Goal: Task Accomplishment & Management: Manage account settings

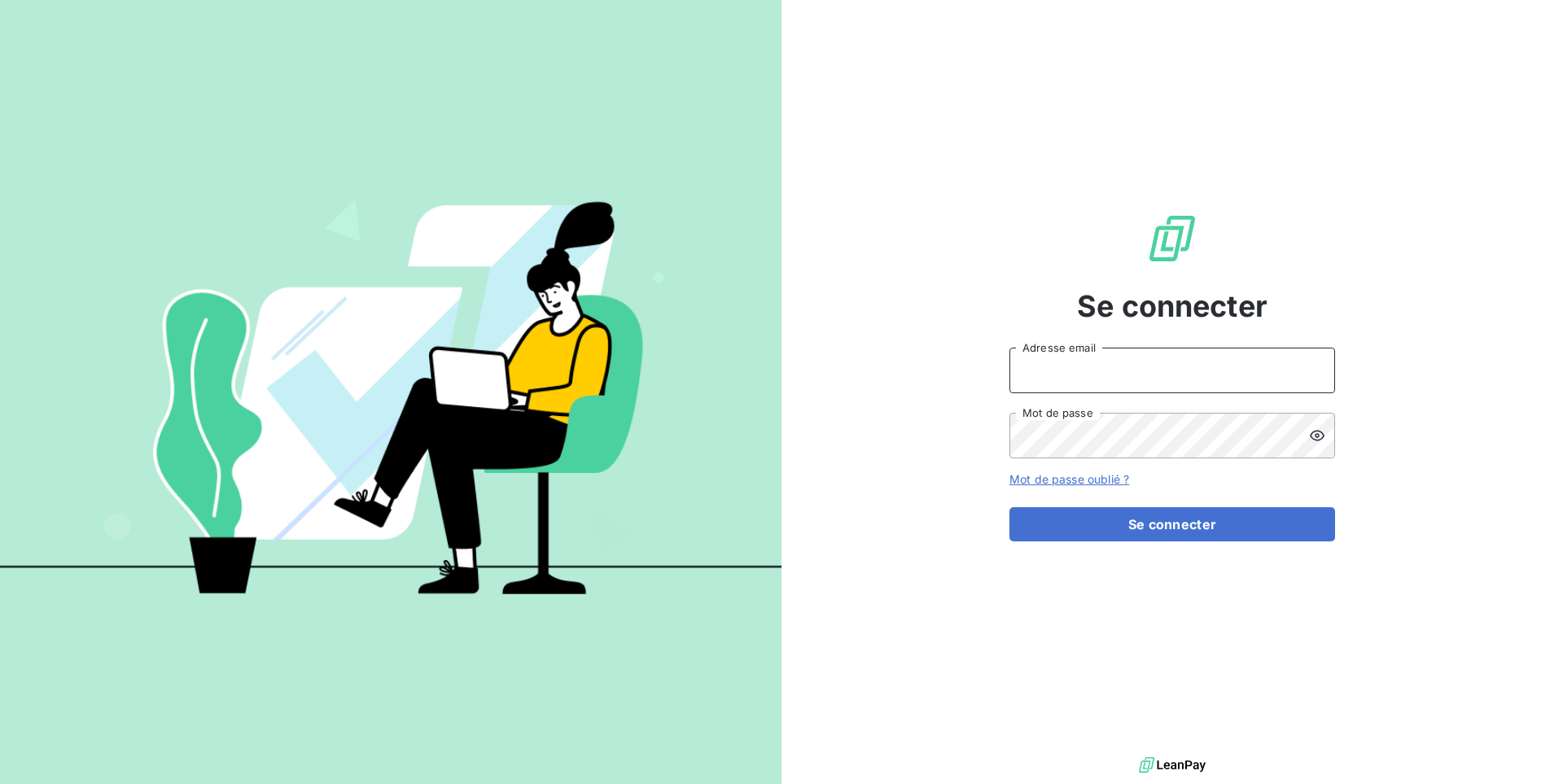
click at [1055, 351] on input "Adresse email" at bounding box center [1172, 370] width 326 height 46
type input "admin@lpgitaly"
click at [1009, 507] on button "Se connecter" at bounding box center [1172, 523] width 326 height 34
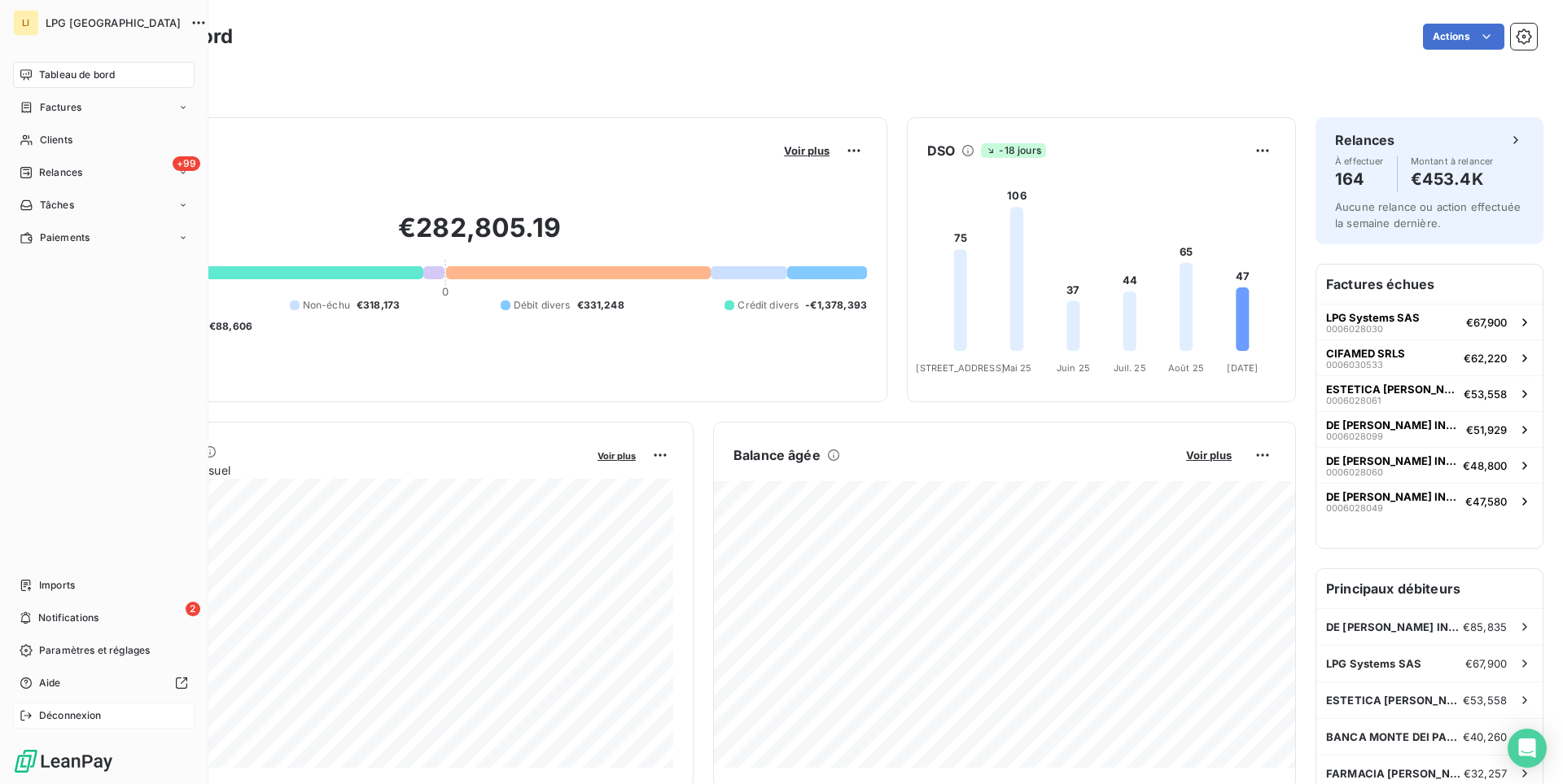
click at [42, 723] on div "Déconnexion" at bounding box center [103, 716] width 181 height 26
